Goal: Check status: Check status

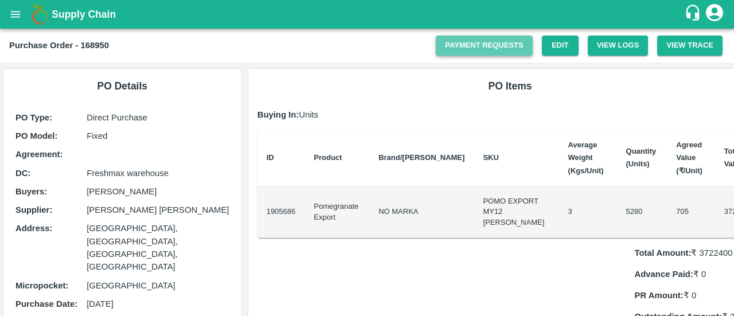
click at [491, 42] on link "Payment Requests" at bounding box center [484, 46] width 97 height 20
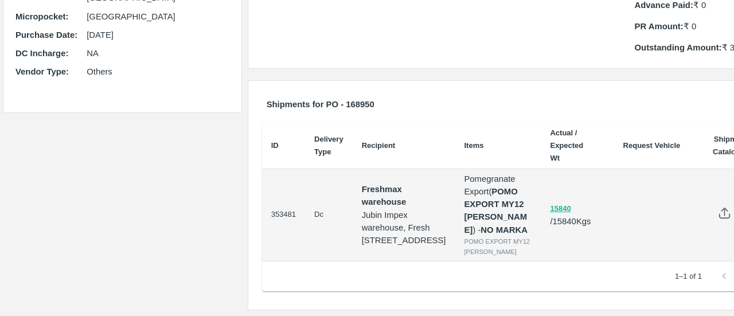
scroll to position [348, 0]
click at [383, 183] on p "Freshmax warehouse" at bounding box center [404, 196] width 84 height 26
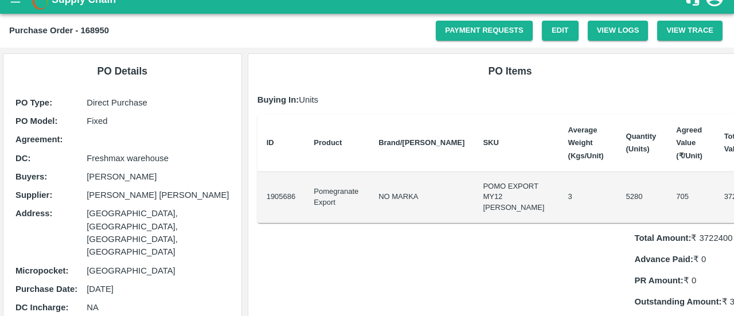
scroll to position [0, 0]
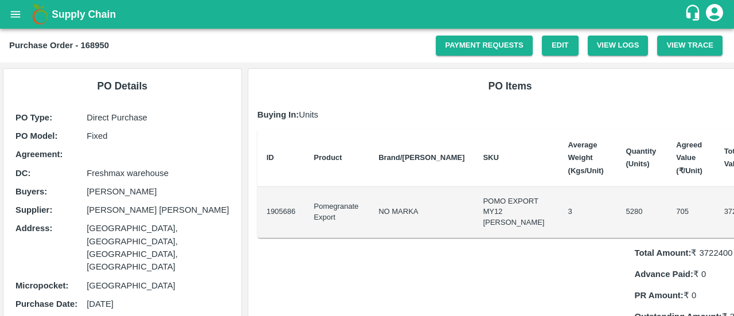
click at [99, 48] on b "Purchase Order - 168950" at bounding box center [59, 45] width 100 height 9
copy b "168950"
click at [99, 48] on b "Purchase Order - 168950" at bounding box center [59, 45] width 100 height 9
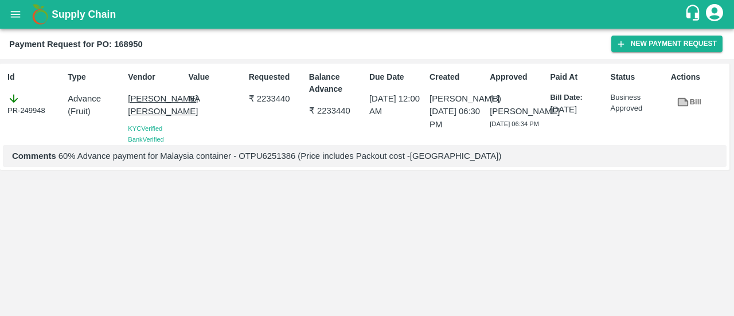
click at [283, 162] on p "Comments 60% Advance payment for Malaysia container - OTPU6251386 (Price includ…" at bounding box center [364, 156] width 705 height 13
copy p "OTPU6251386"
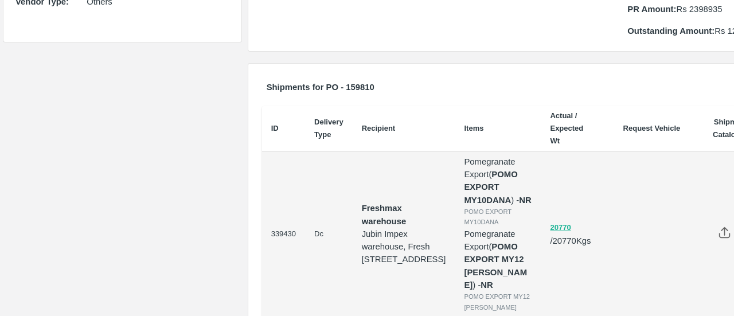
scroll to position [399, 0]
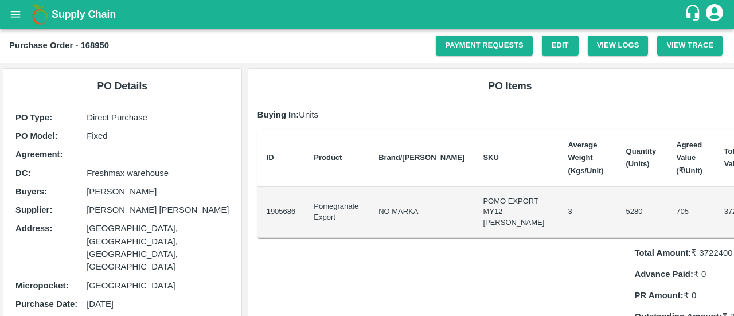
scroll to position [17, 0]
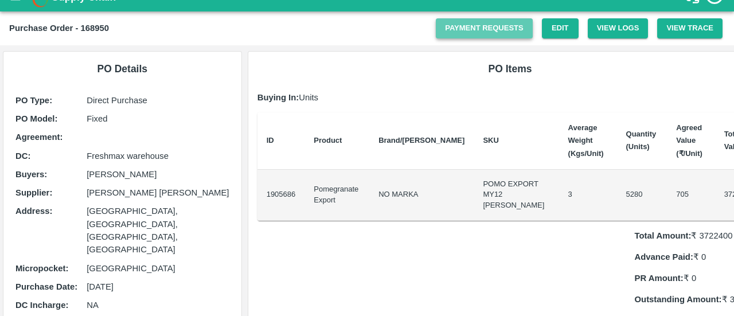
click at [525, 25] on link "Payment Requests" at bounding box center [484, 28] width 97 height 20
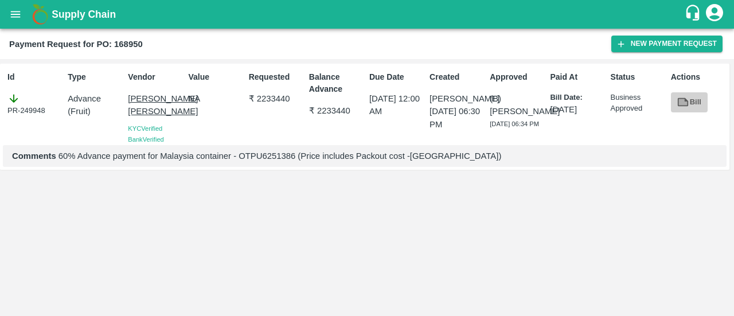
click at [690, 99] on link "Bill" at bounding box center [689, 102] width 37 height 20
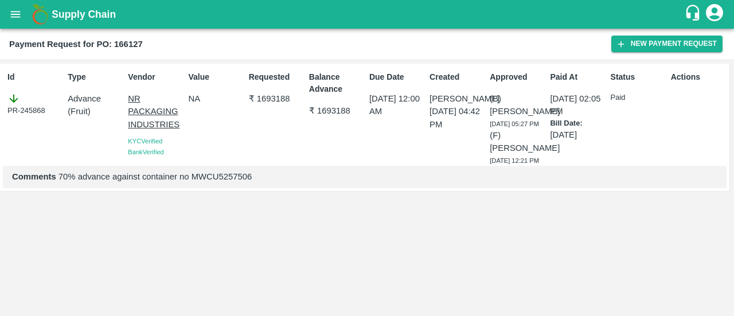
click at [231, 183] on p "Comments 70% advance against container no MWCU5257506" at bounding box center [364, 176] width 705 height 13
click at [350, 131] on div "Balance Advance ₹ 1693188" at bounding box center [335, 116] width 60 height 99
click at [228, 183] on p "Comments 70% advance against container no MWCU5257506" at bounding box center [364, 176] width 705 height 13
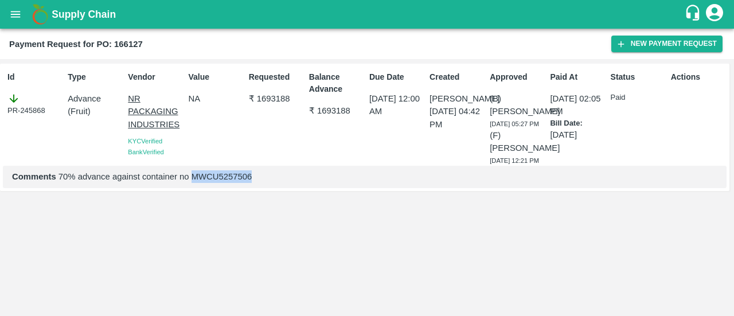
click at [228, 183] on p "Comments 70% advance against container no MWCU5257506" at bounding box center [364, 176] width 705 height 13
copy p "MWCU5257506"
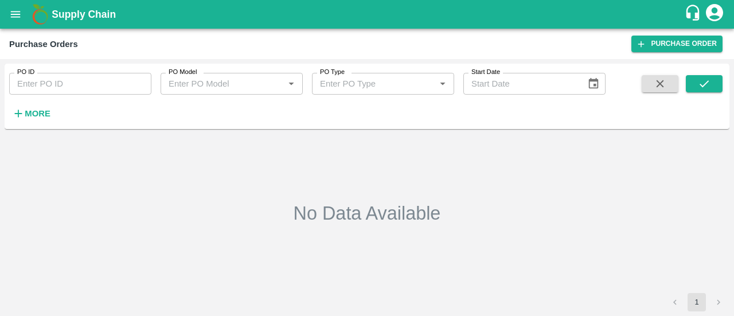
type input "129413"
click at [14, 11] on icon "open drawer" at bounding box center [16, 14] width 10 height 6
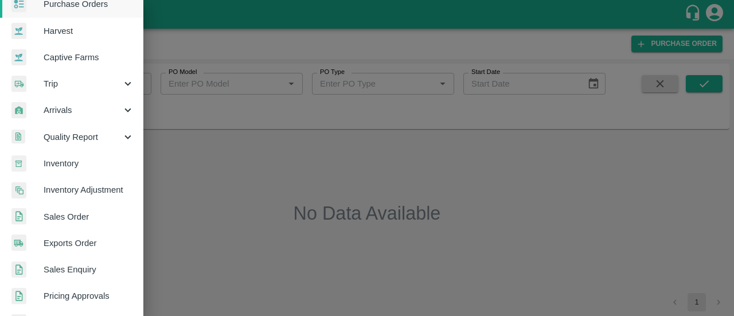
scroll to position [70, 0]
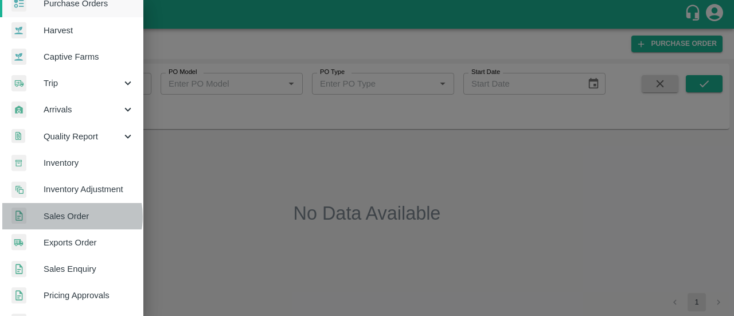
click at [69, 216] on span "Sales Order" at bounding box center [89, 216] width 91 height 13
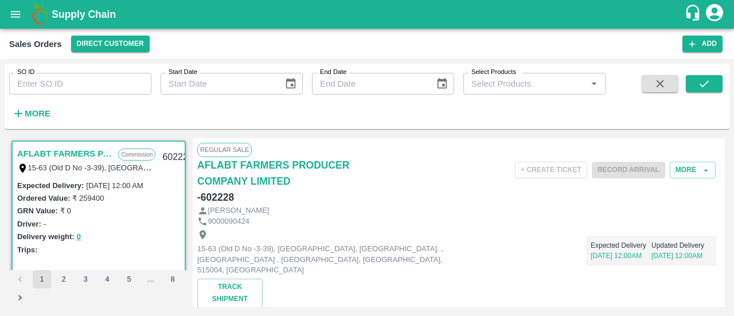
scroll to position [9, 0]
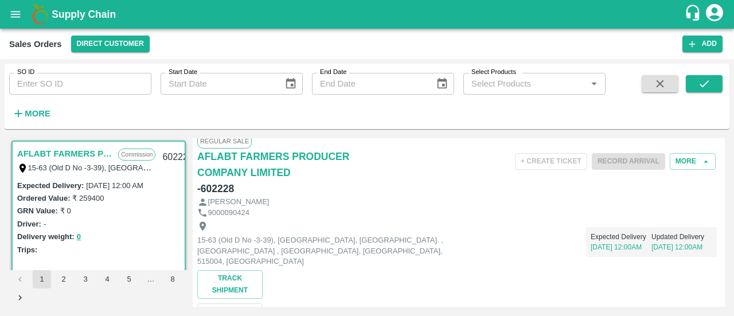
click at [487, 88] on input "Select Products" at bounding box center [525, 83] width 116 height 15
click at [526, 81] on input "Select Products" at bounding box center [525, 83] width 116 height 15
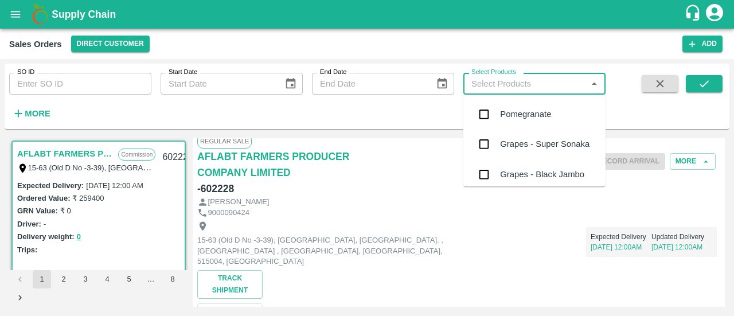
click at [541, 115] on div "Pomegranate" at bounding box center [525, 114] width 51 height 13
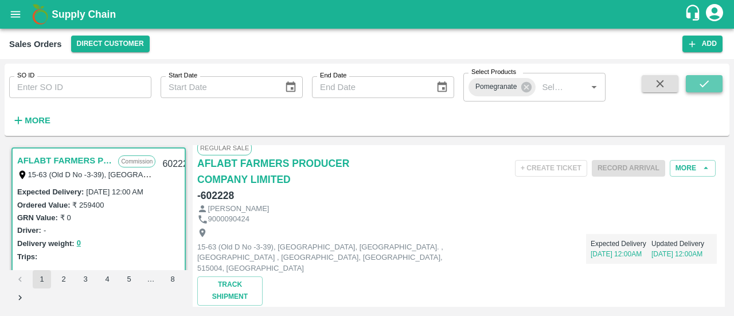
click at [698, 88] on icon "submit" at bounding box center [704, 83] width 13 height 13
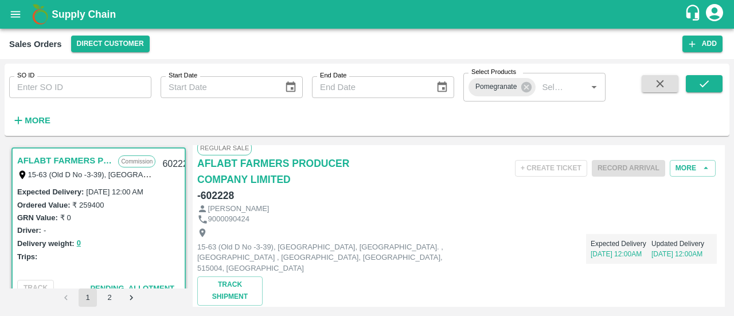
scroll to position [3, 0]
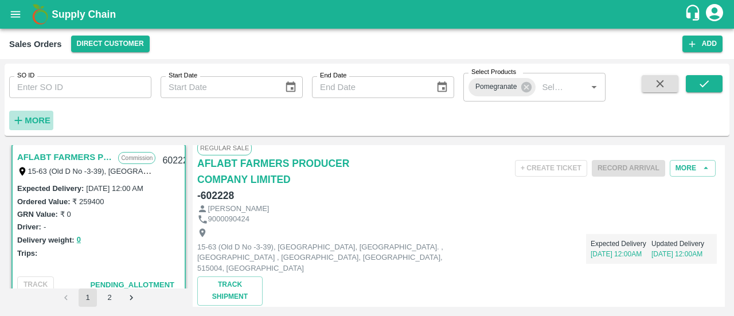
click at [29, 128] on button "More" at bounding box center [31, 120] width 44 height 19
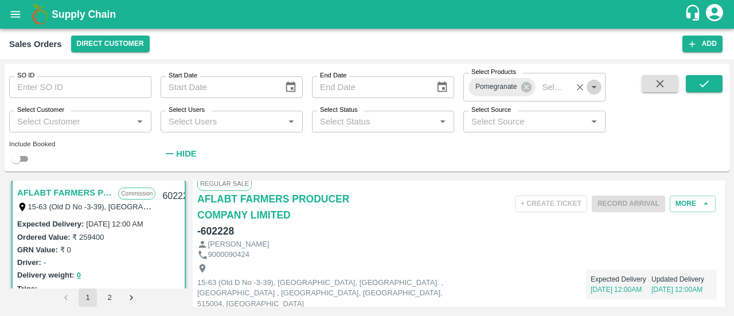
click at [592, 85] on icon "Open" at bounding box center [594, 87] width 13 height 13
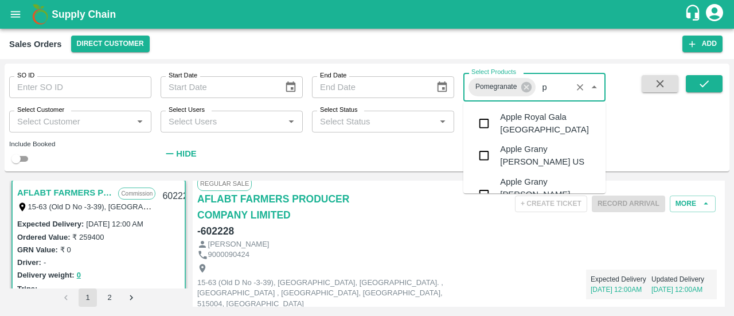
scroll to position [5, 0]
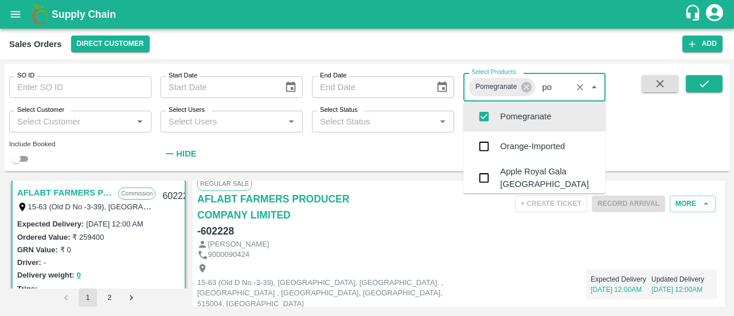
type input "pom"
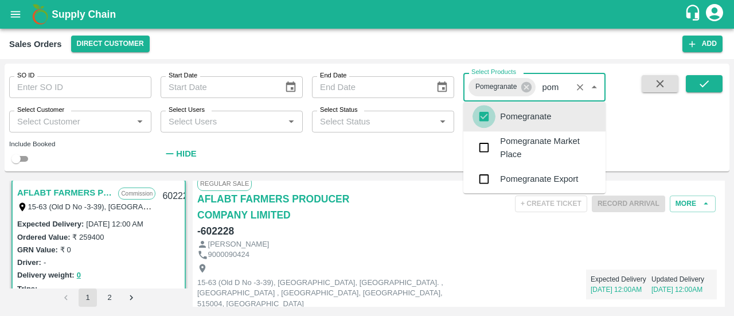
click at [485, 118] on input "checkbox" at bounding box center [484, 116] width 23 height 23
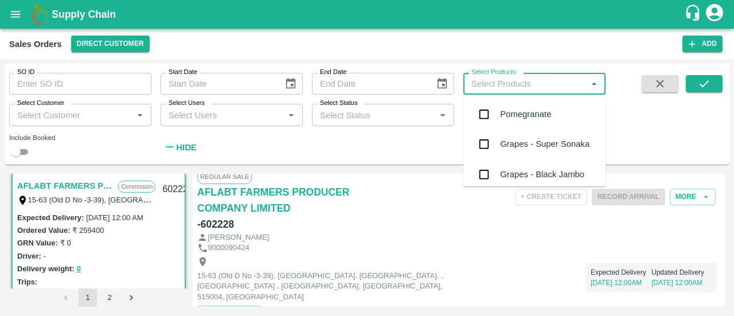
click at [513, 90] on input "Select Products" at bounding box center [525, 83] width 116 height 15
type input "pom"
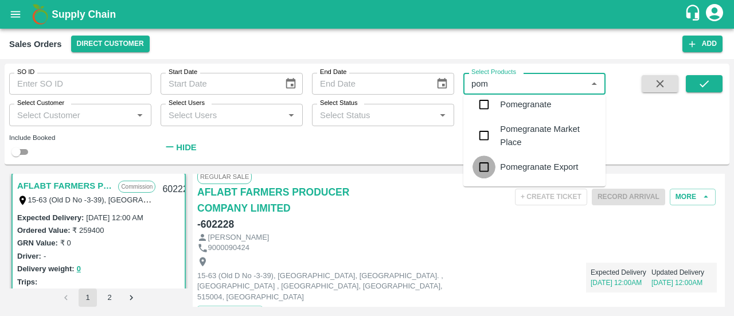
click at [485, 165] on input "checkbox" at bounding box center [484, 166] width 23 height 23
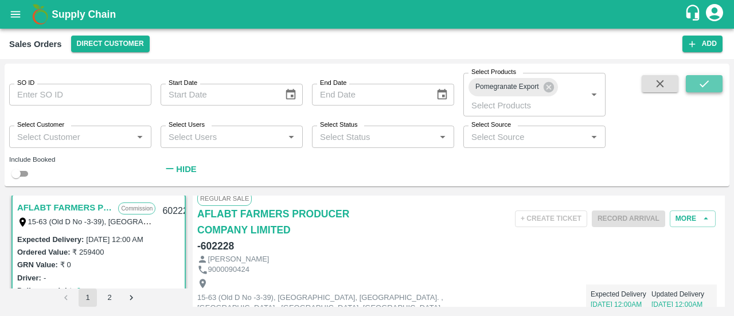
click at [704, 86] on icon "submit" at bounding box center [704, 83] width 13 height 13
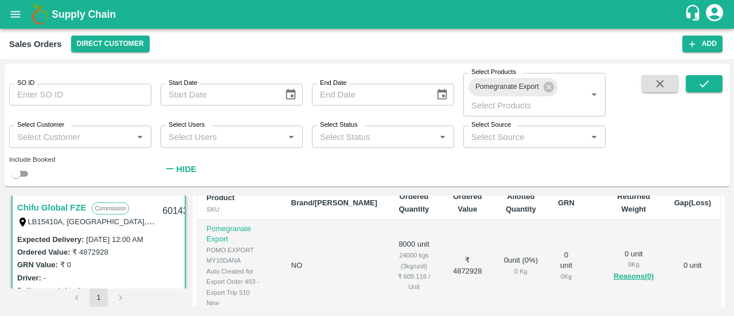
scroll to position [280, 0]
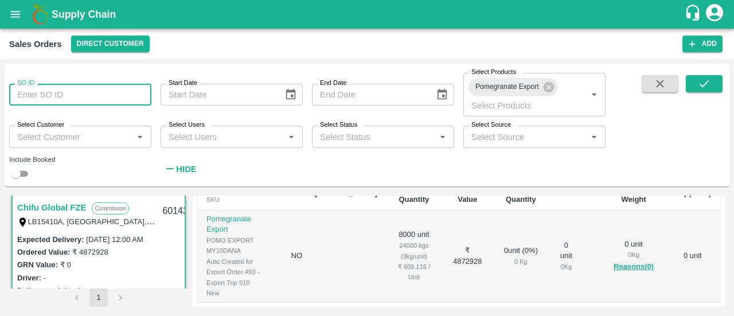
click at [95, 85] on input "SO ID" at bounding box center [80, 95] width 142 height 22
paste input "601439"
click at [552, 89] on icon at bounding box center [548, 87] width 10 height 10
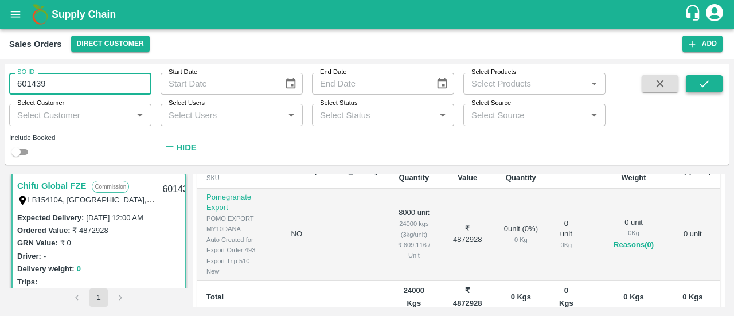
type input "601439"
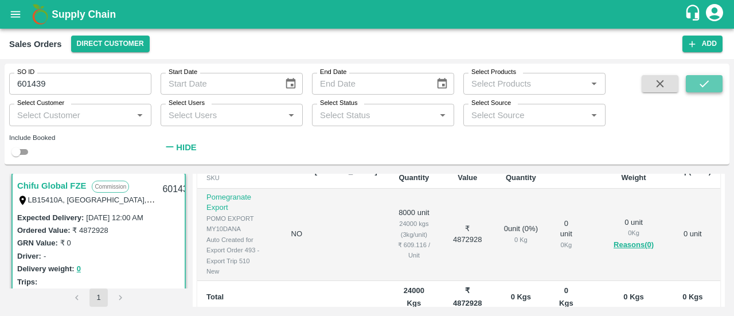
click at [691, 85] on button "submit" at bounding box center [704, 83] width 37 height 17
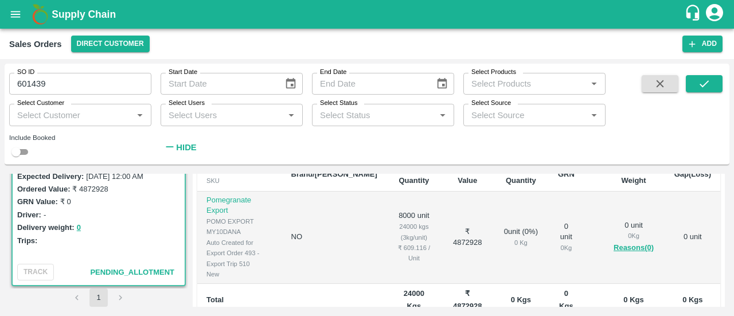
scroll to position [278, 0]
click at [451, 221] on td "₹ 4872928" at bounding box center [468, 238] width 52 height 92
